Goal: Navigation & Orientation: Find specific page/section

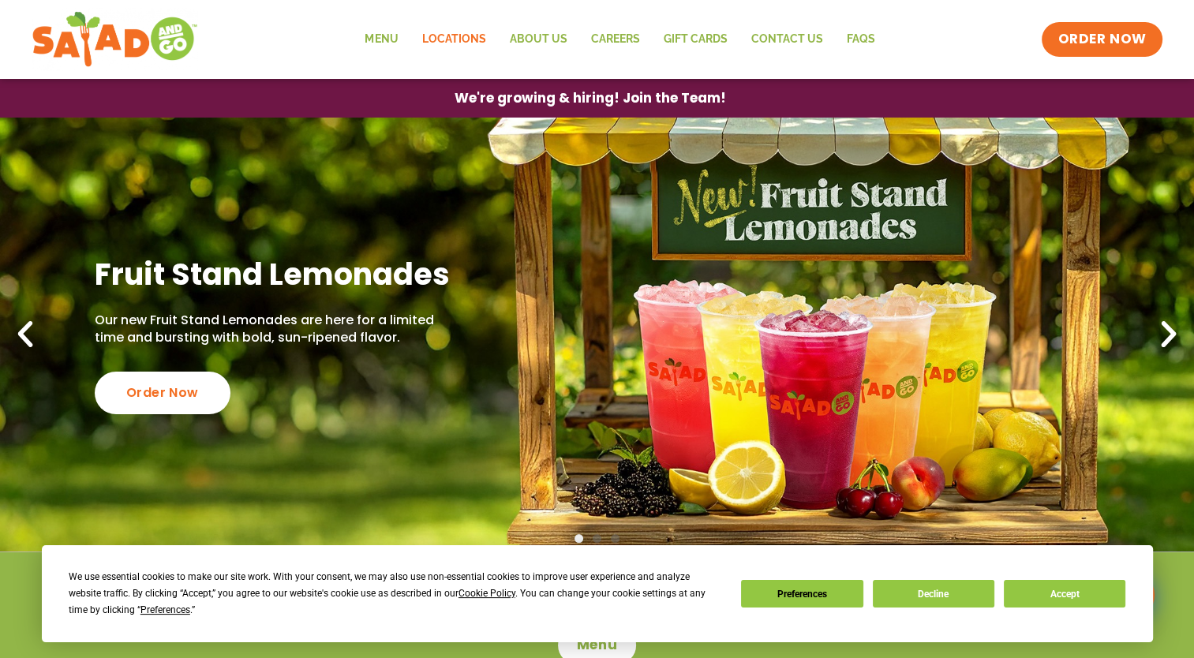
click at [448, 37] on link "Locations" at bounding box center [454, 39] width 88 height 36
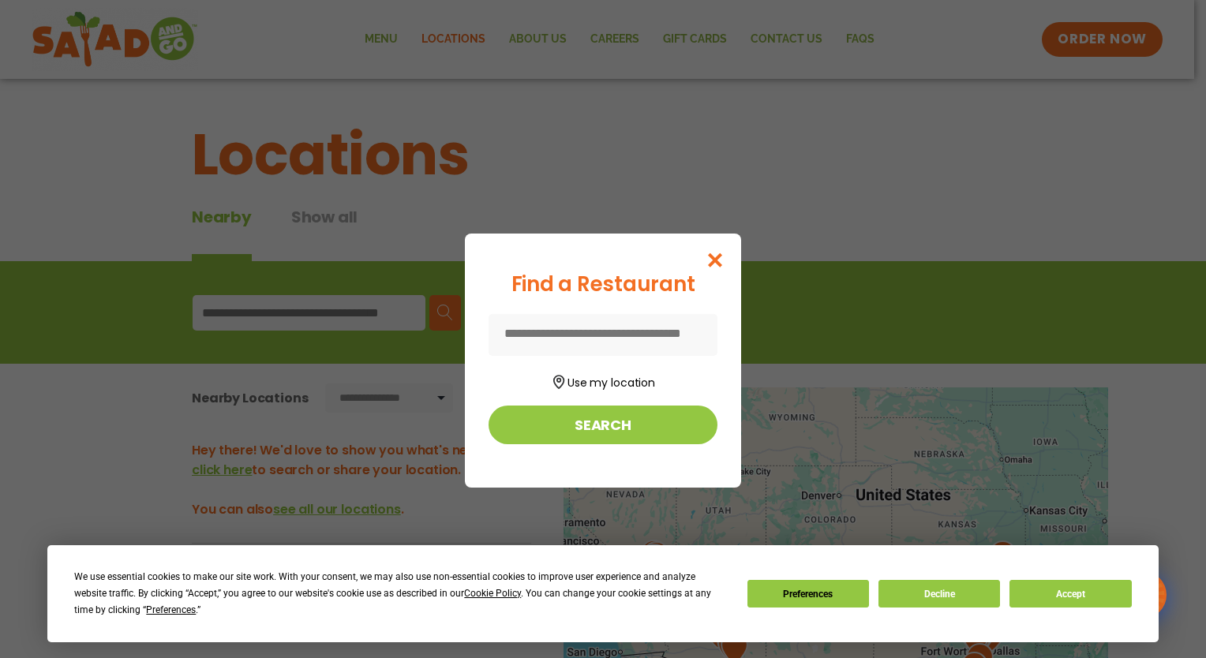
click at [616, 385] on button "Use my location" at bounding box center [602, 380] width 229 height 21
click at [715, 258] on icon "Close modal" at bounding box center [715, 260] width 20 height 17
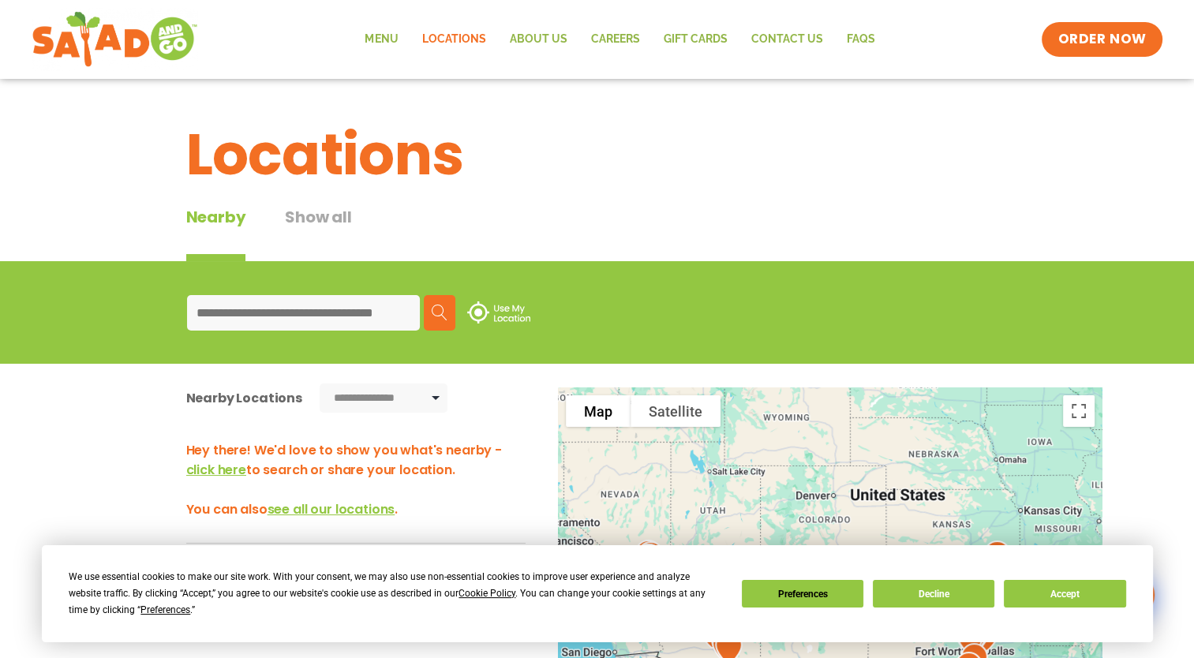
click at [245, 312] on input at bounding box center [303, 313] width 233 height 36
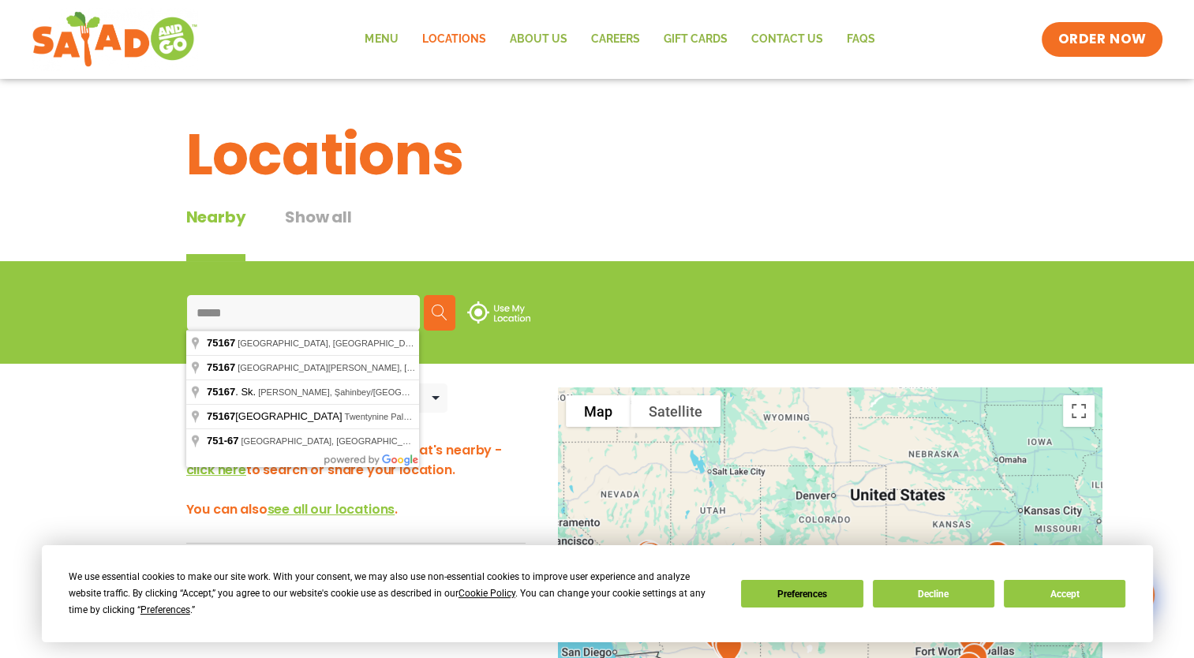
type input "*****"
click at [436, 312] on img at bounding box center [440, 313] width 16 height 16
